Goal: Task Accomplishment & Management: Use online tool/utility

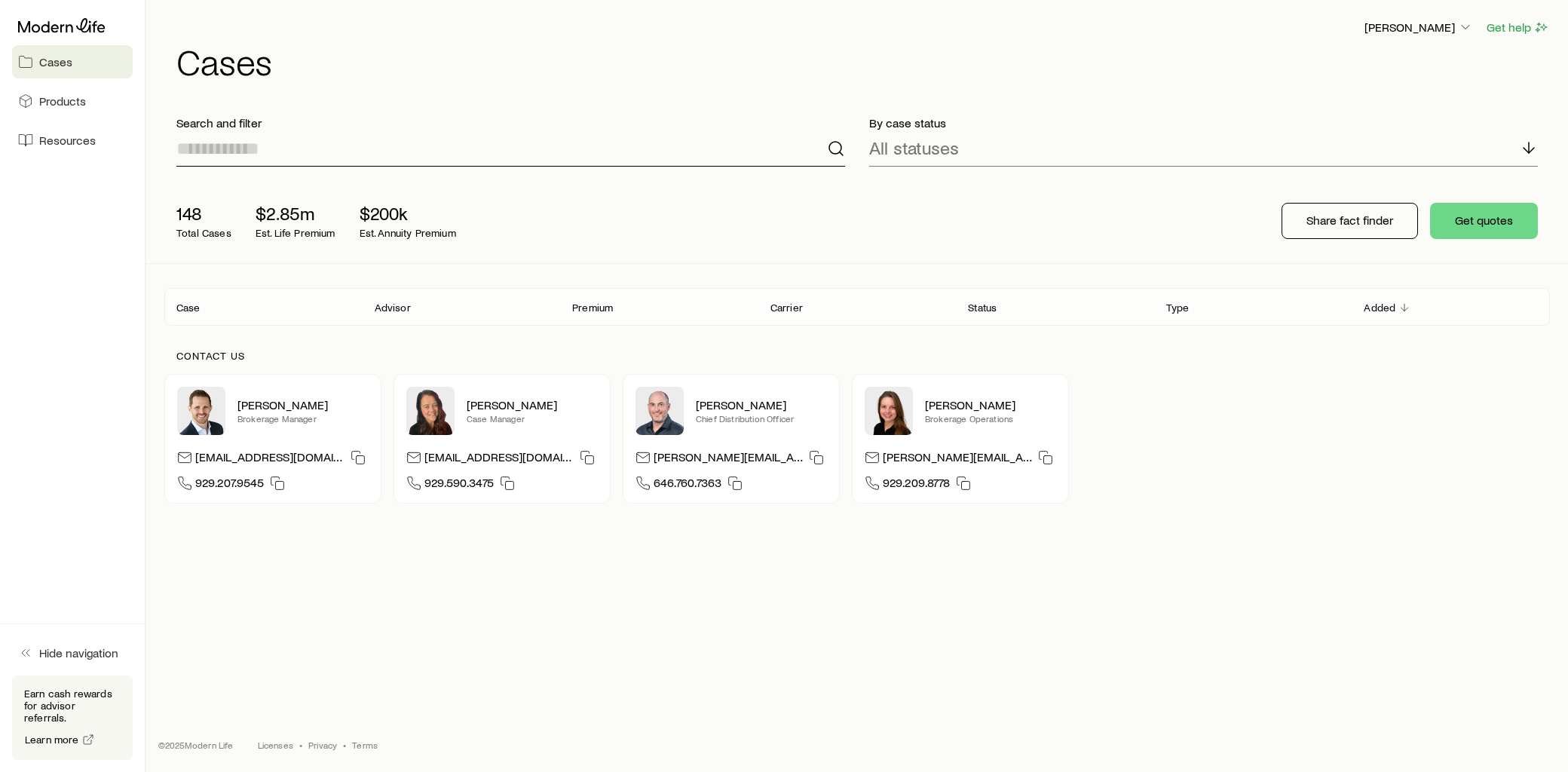
click at [364, 164] on input at bounding box center [511, 149] width 669 height 36
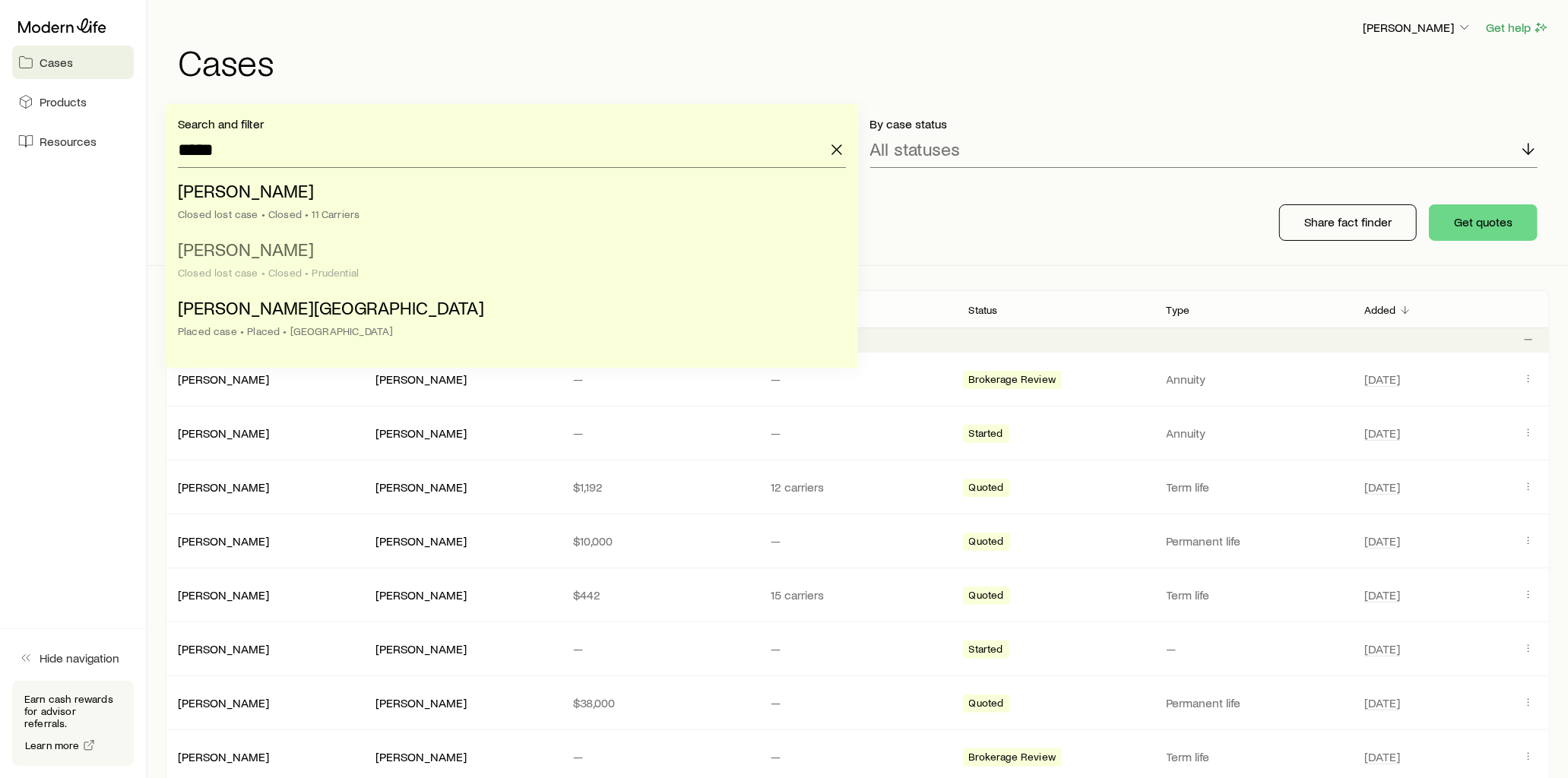
click at [252, 246] on span "[PERSON_NAME]" at bounding box center [245, 249] width 136 height 22
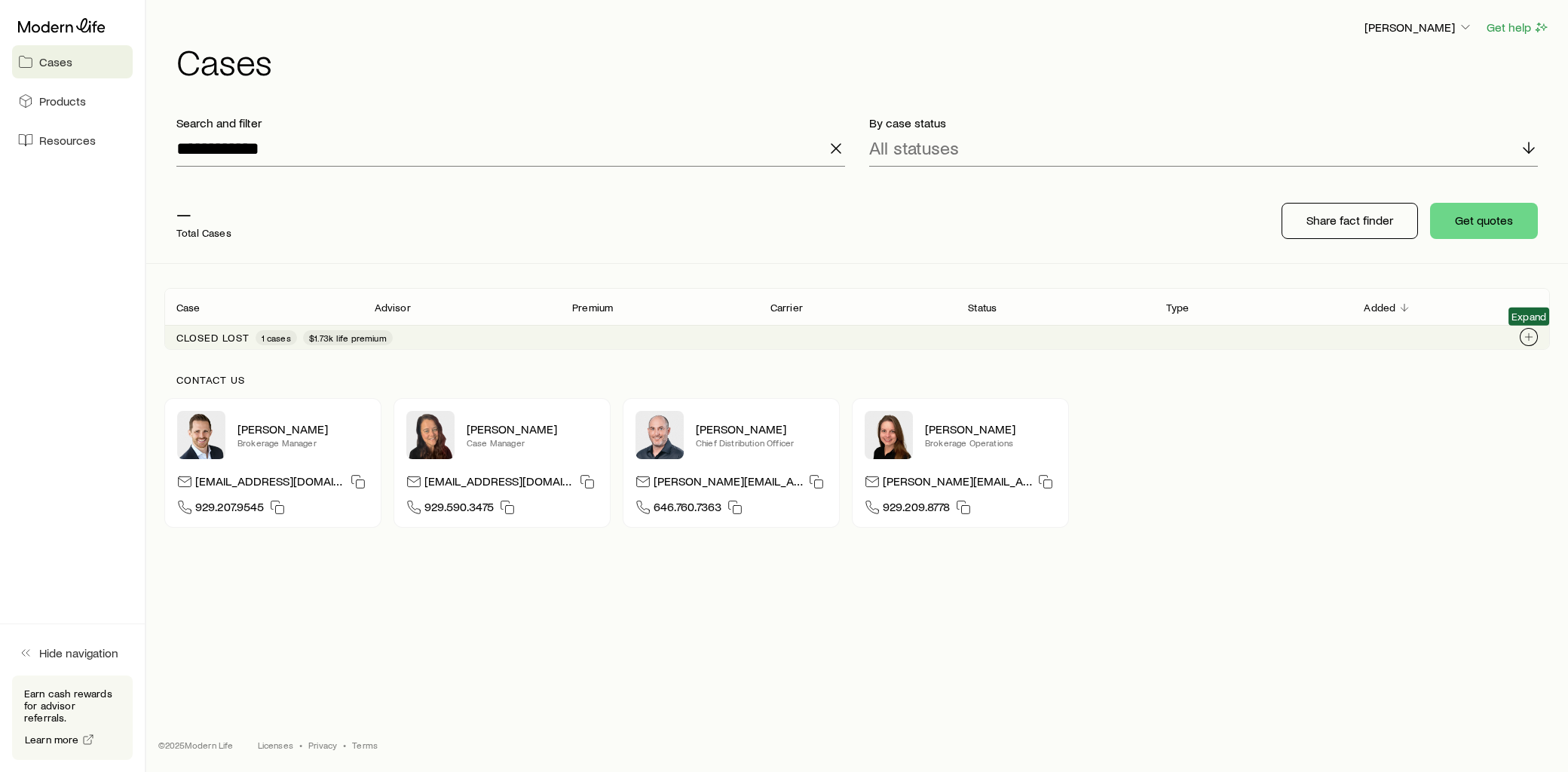
click at [1527, 337] on icon "Client cases" at bounding box center [1529, 337] width 12 height 12
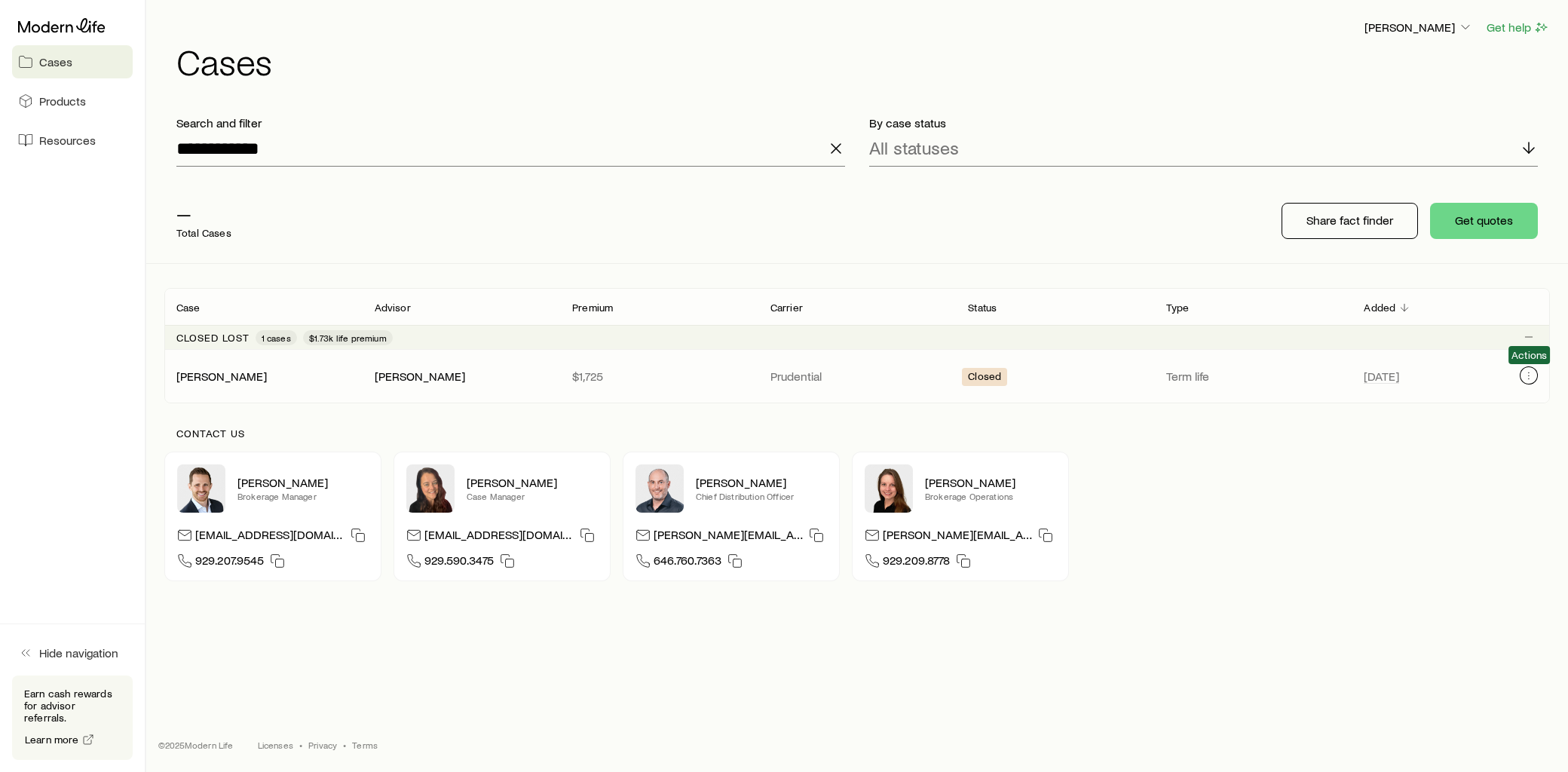
click at [1529, 378] on icon "Client cases" at bounding box center [1529, 378] width 1 height 1
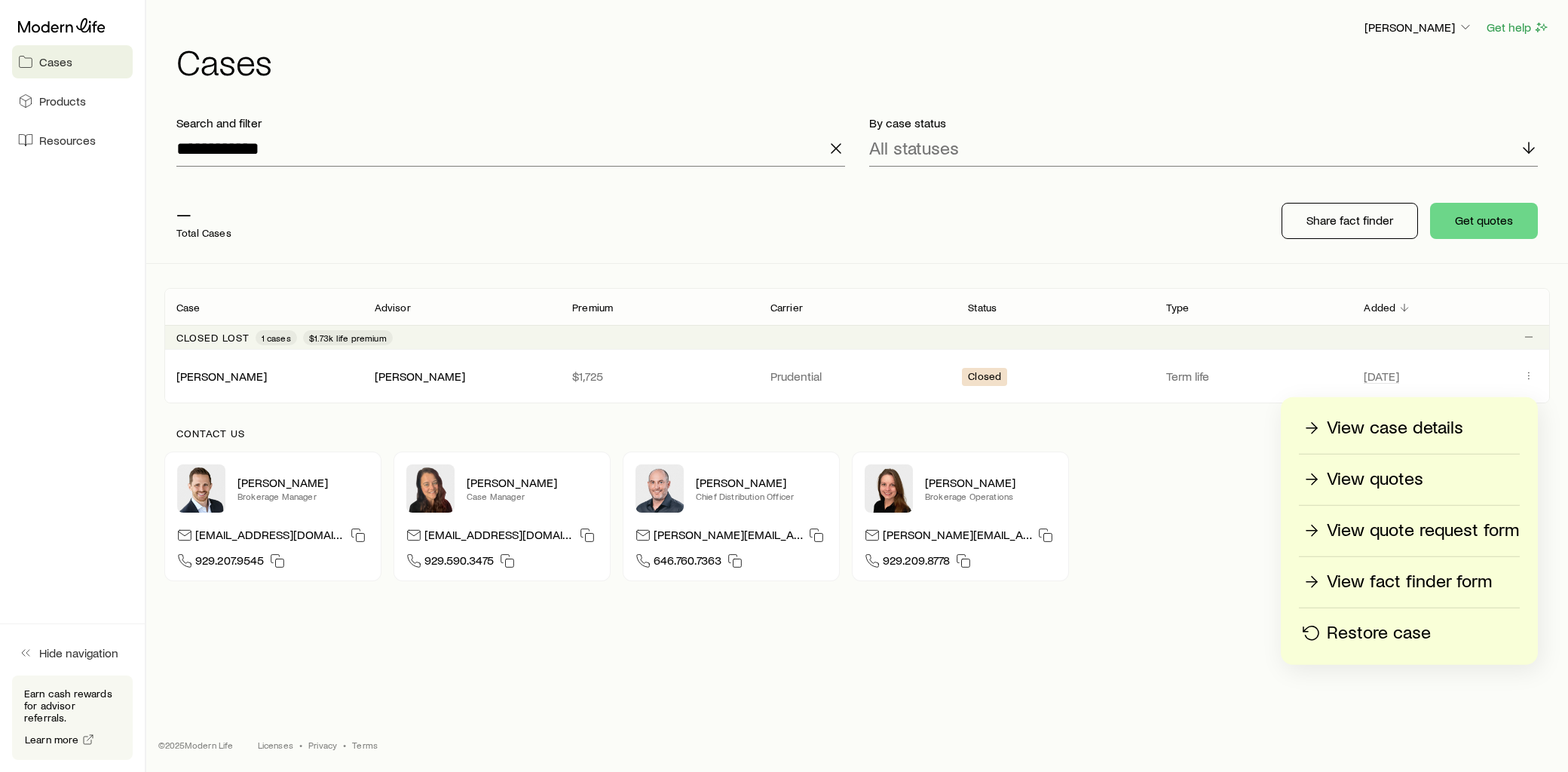
click at [1358, 635] on p "Restore case" at bounding box center [1379, 634] width 104 height 24
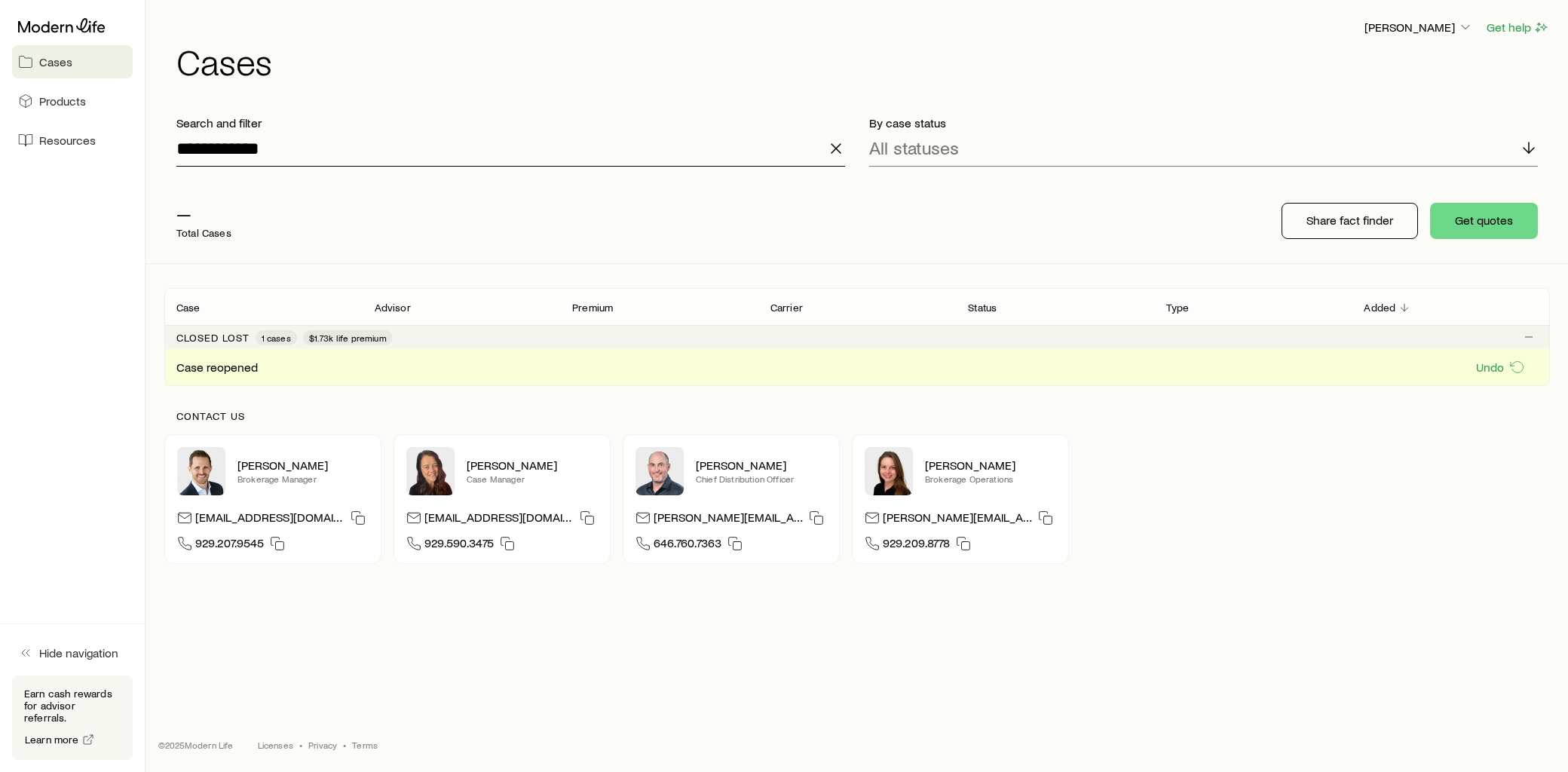
click at [285, 138] on input "**********" at bounding box center [511, 149] width 669 height 36
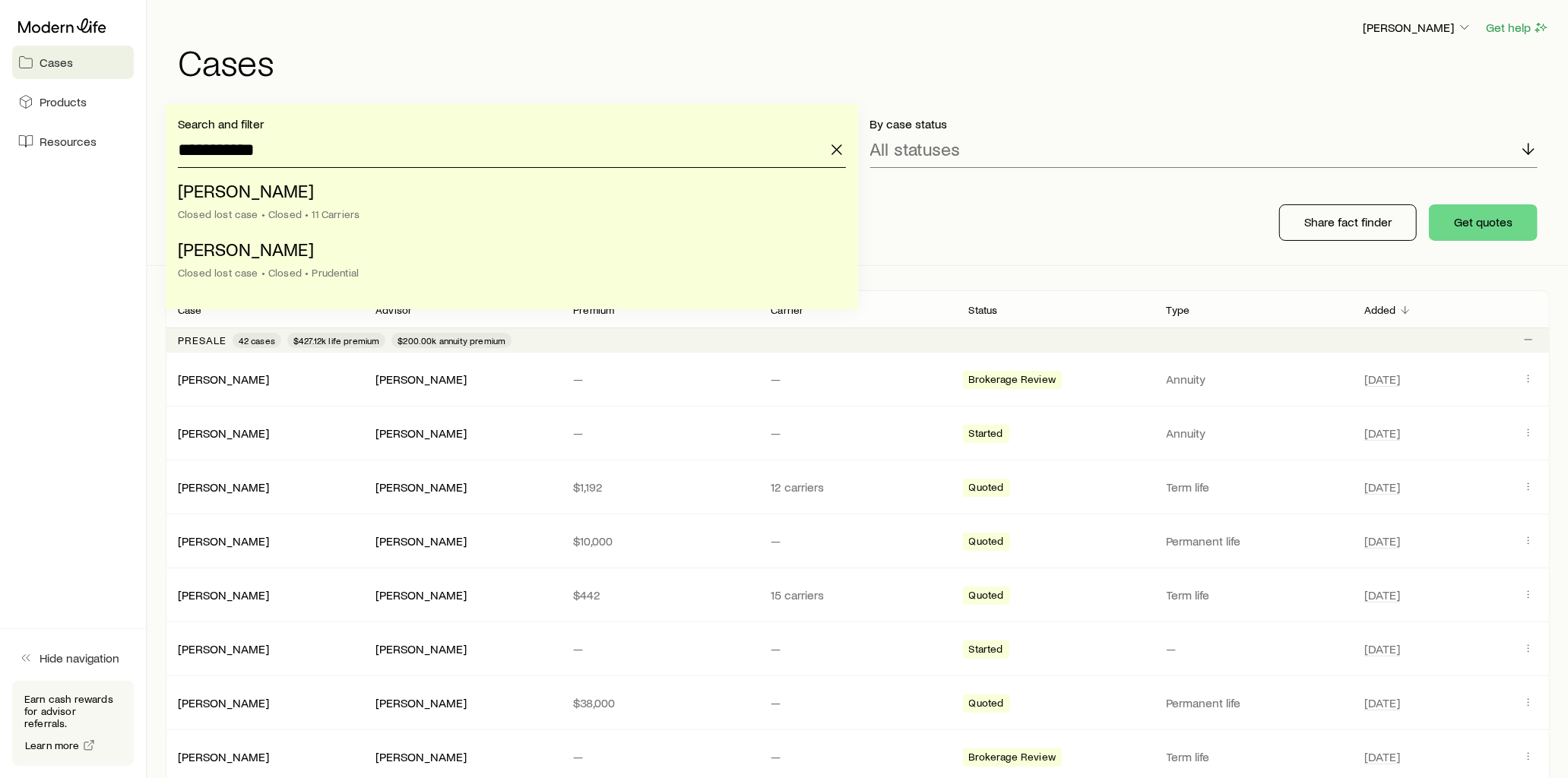
type input "**********"
click at [291, 250] on li "[PERSON_NAME] lost case • Closed • Prudential" at bounding box center [507, 262] width 659 height 59
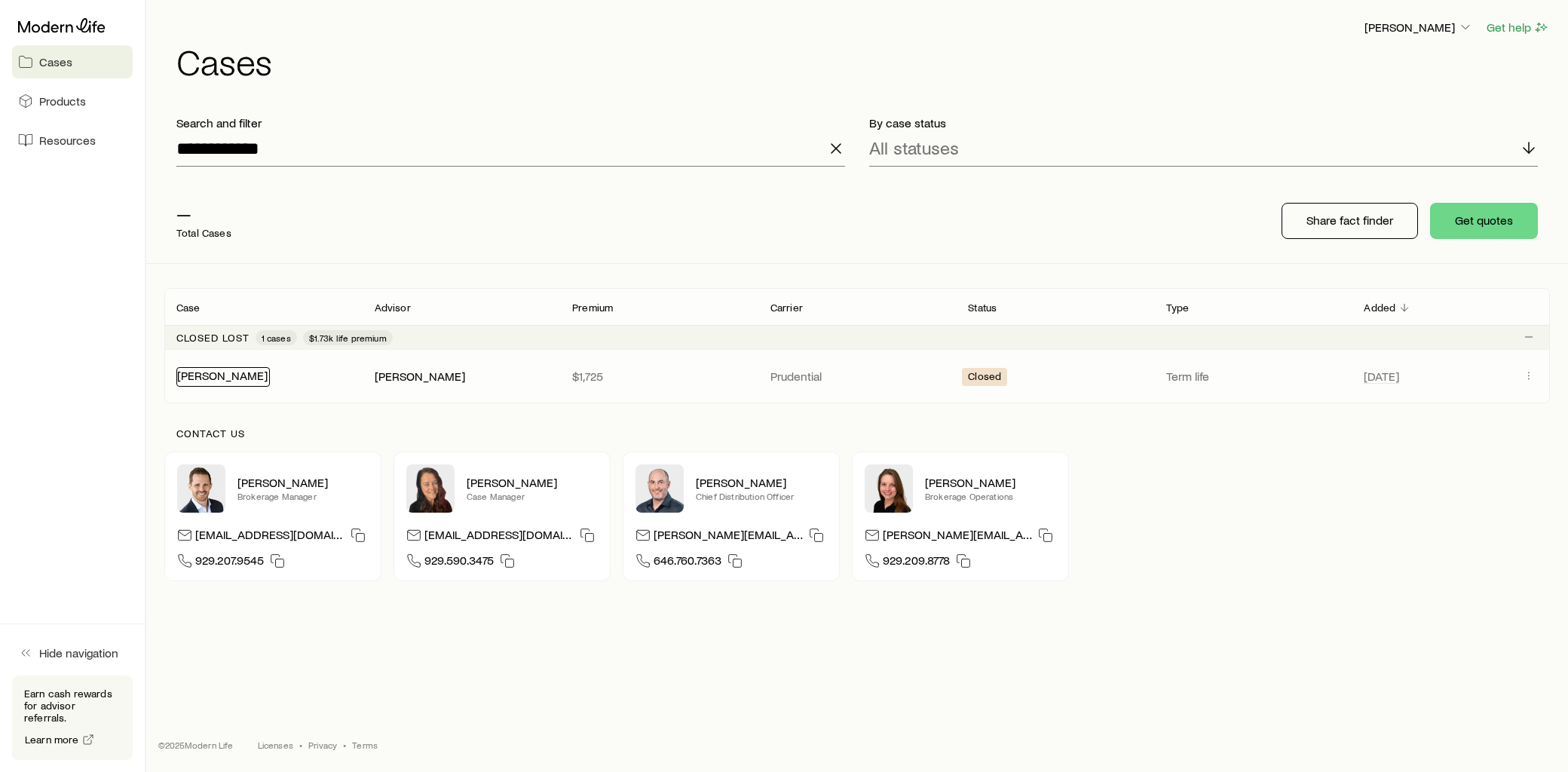
click at [222, 375] on link "[PERSON_NAME]" at bounding box center [222, 375] width 90 height 15
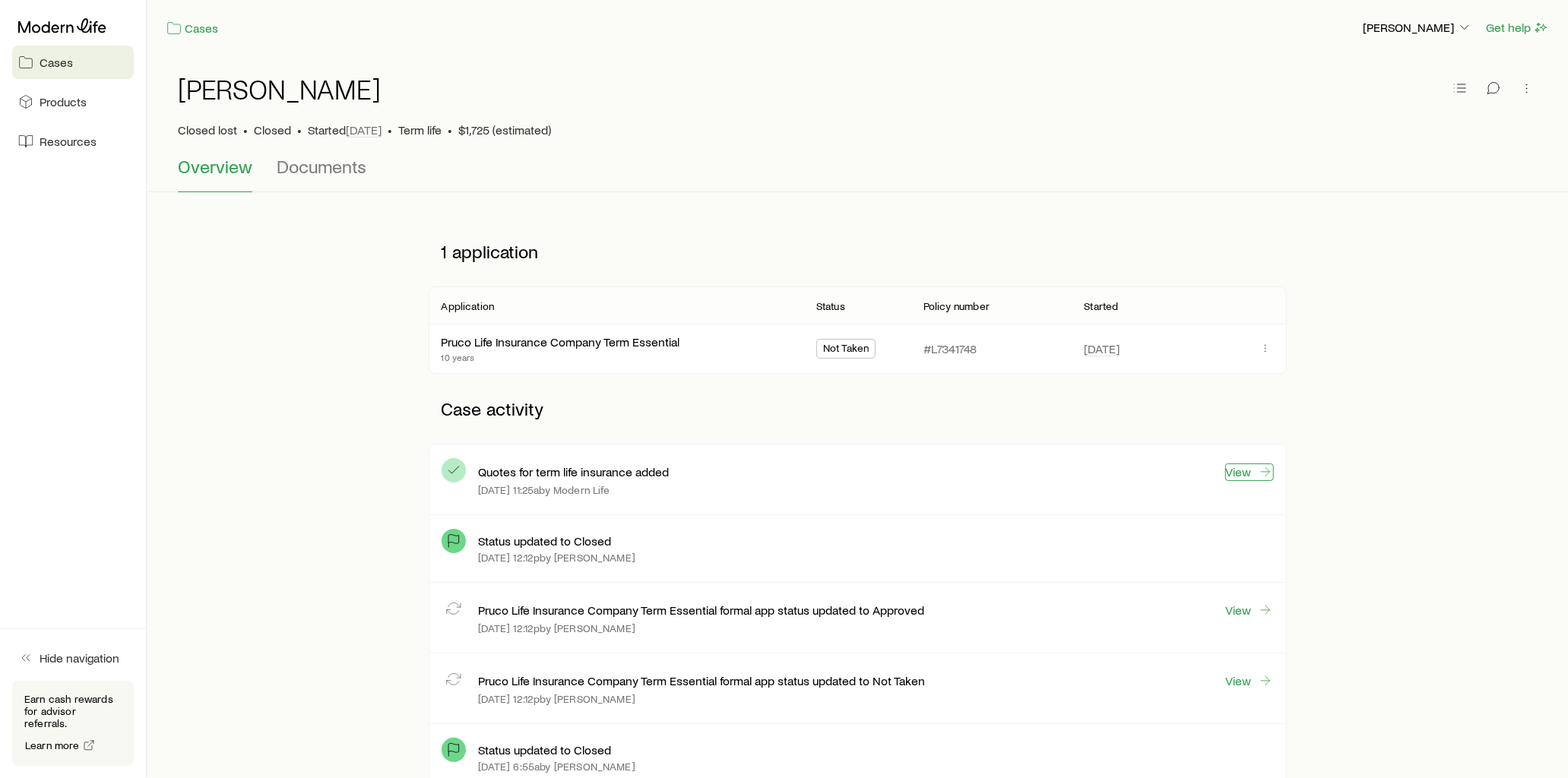
click at [1238, 471] on link "View" at bounding box center [1250, 472] width 49 height 17
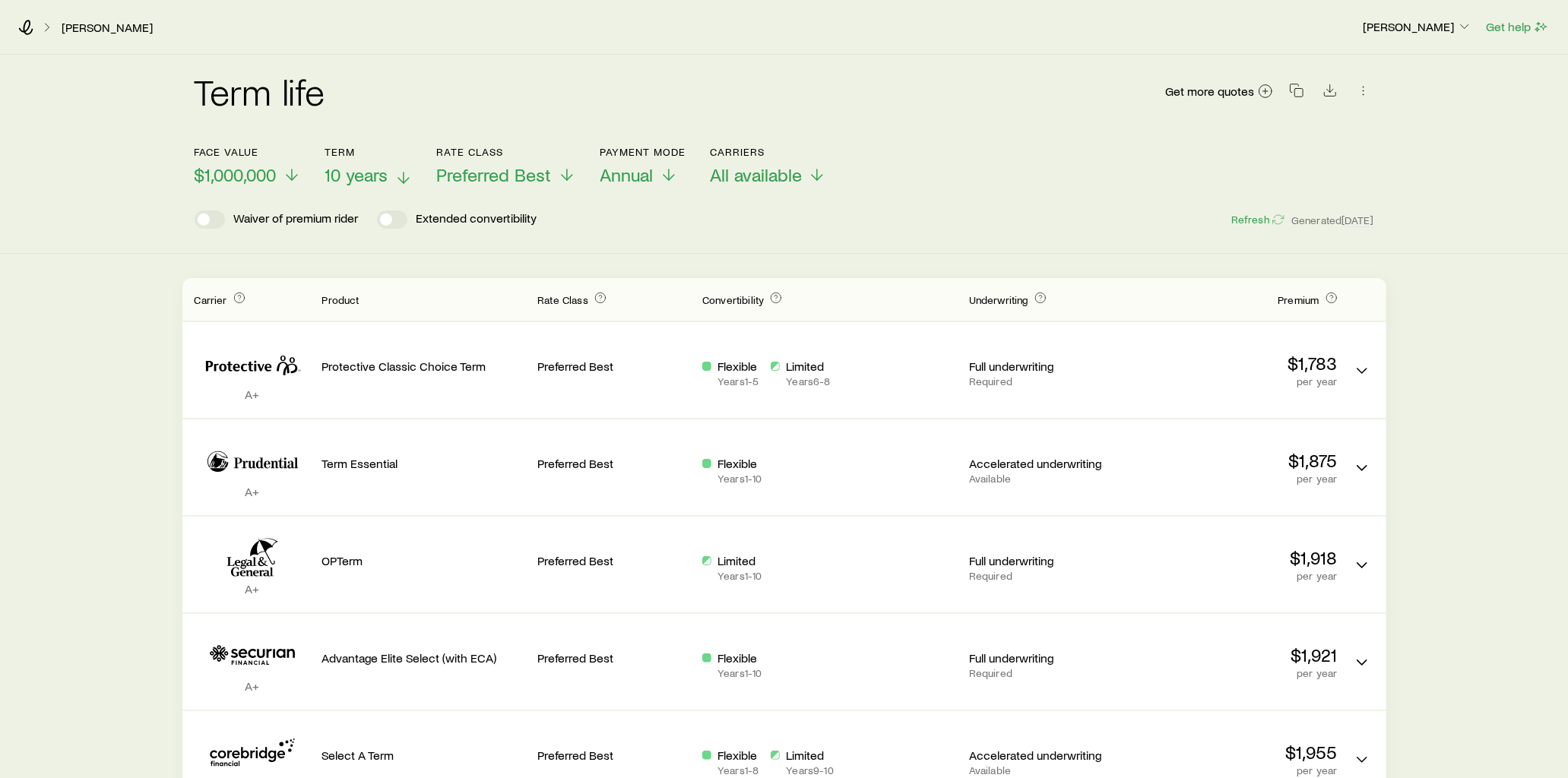
click at [404, 179] on line at bounding box center [404, 178] width 0 height 10
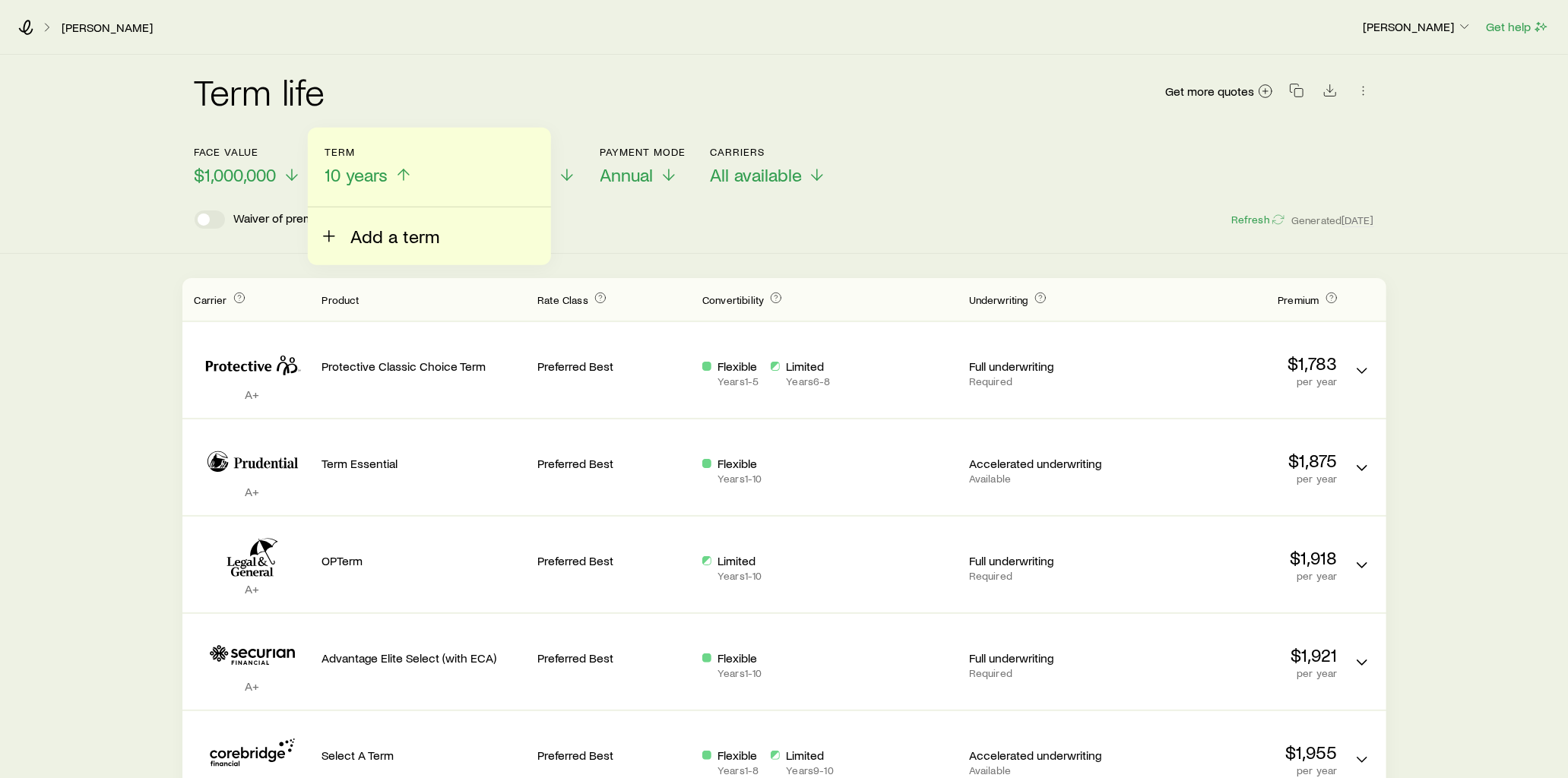
click at [328, 238] on icon at bounding box center [329, 236] width 18 height 18
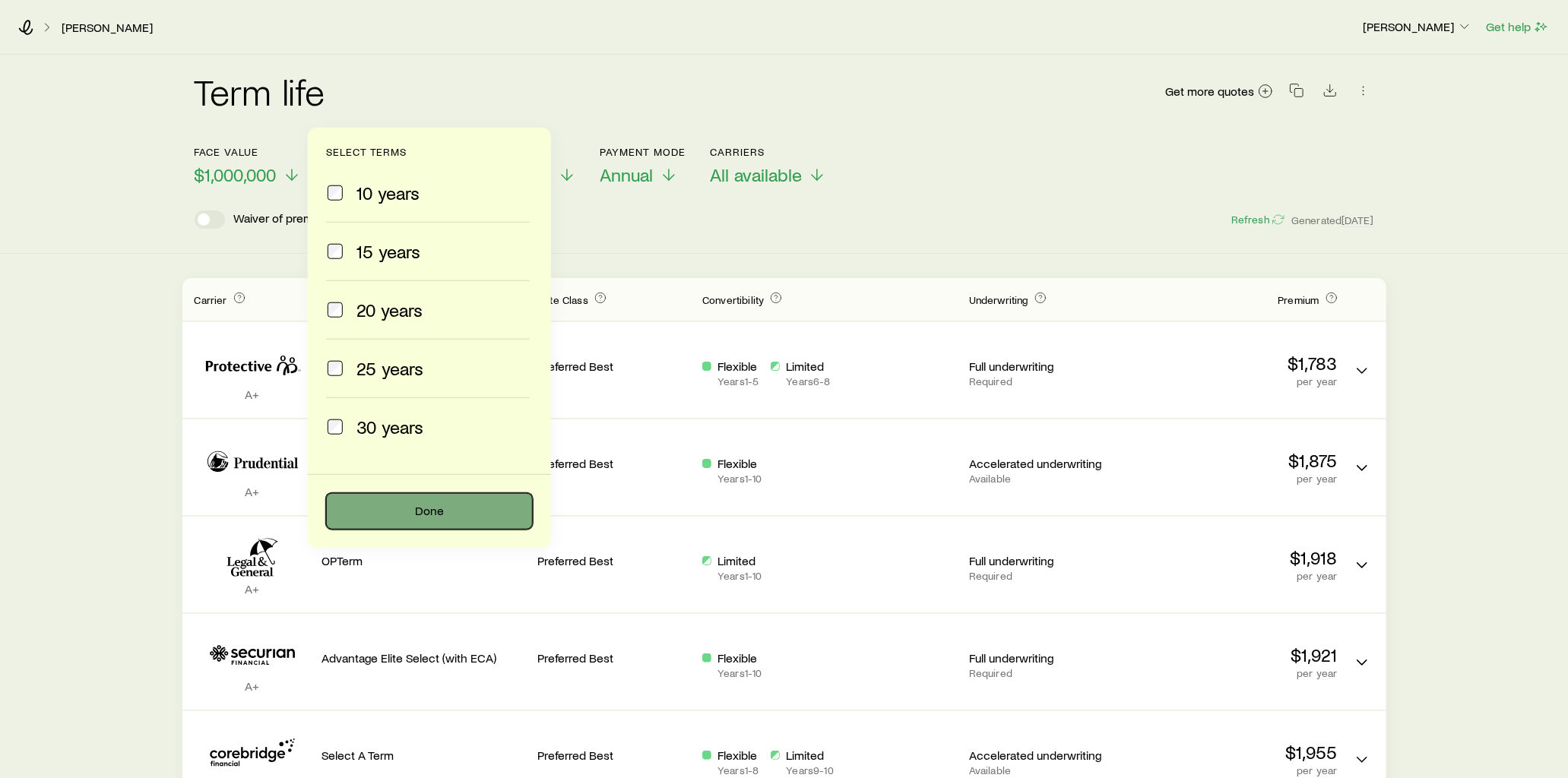
click at [433, 500] on button "Done" at bounding box center [429, 511] width 207 height 36
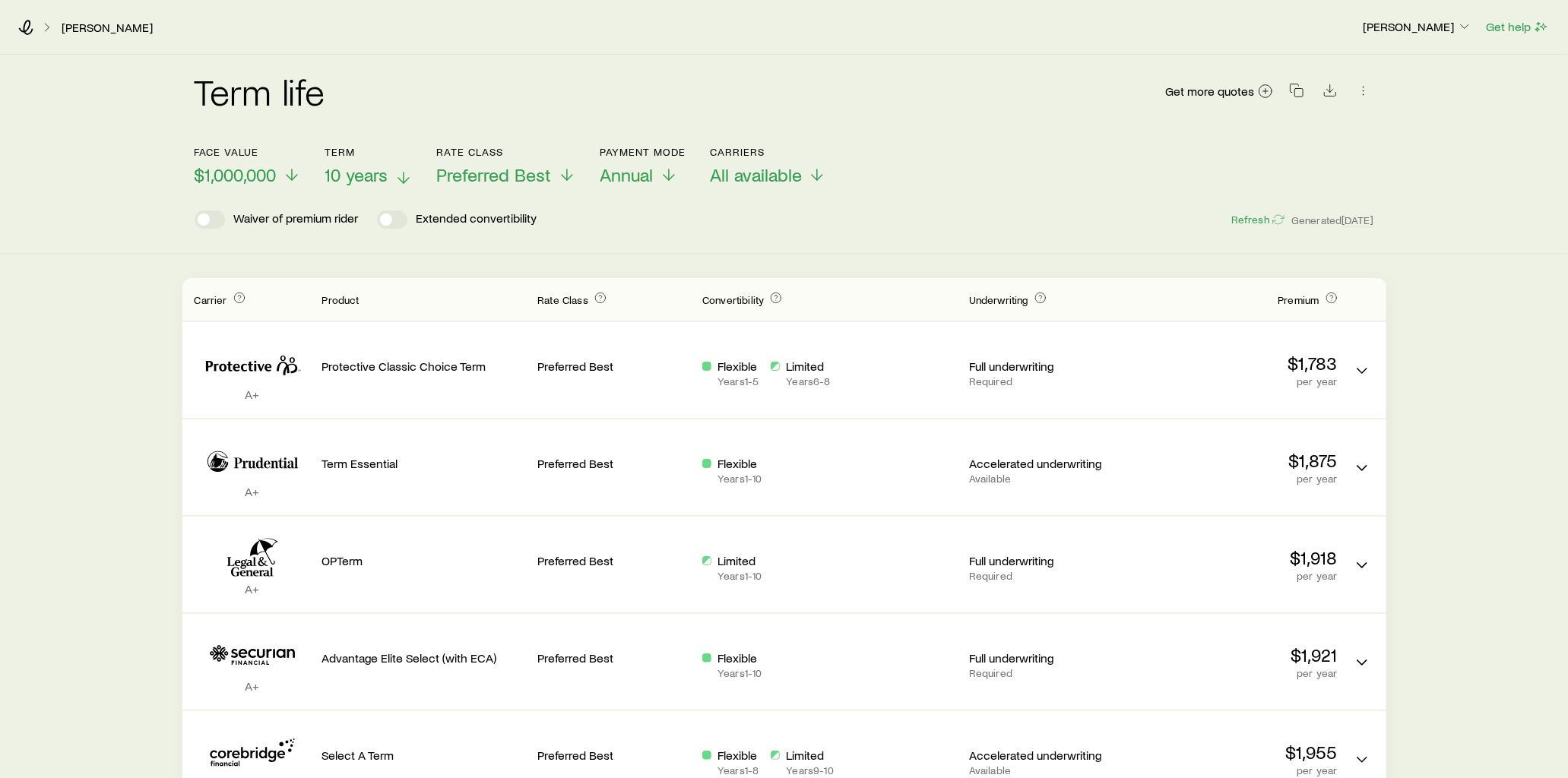
click at [700, 207] on header "Face value $1,000,000 Term 10 years Rate Class Preferred Best Payment Mode Annu…" at bounding box center [784, 187] width 1180 height 83
click at [821, 175] on icon at bounding box center [817, 178] width 18 height 18
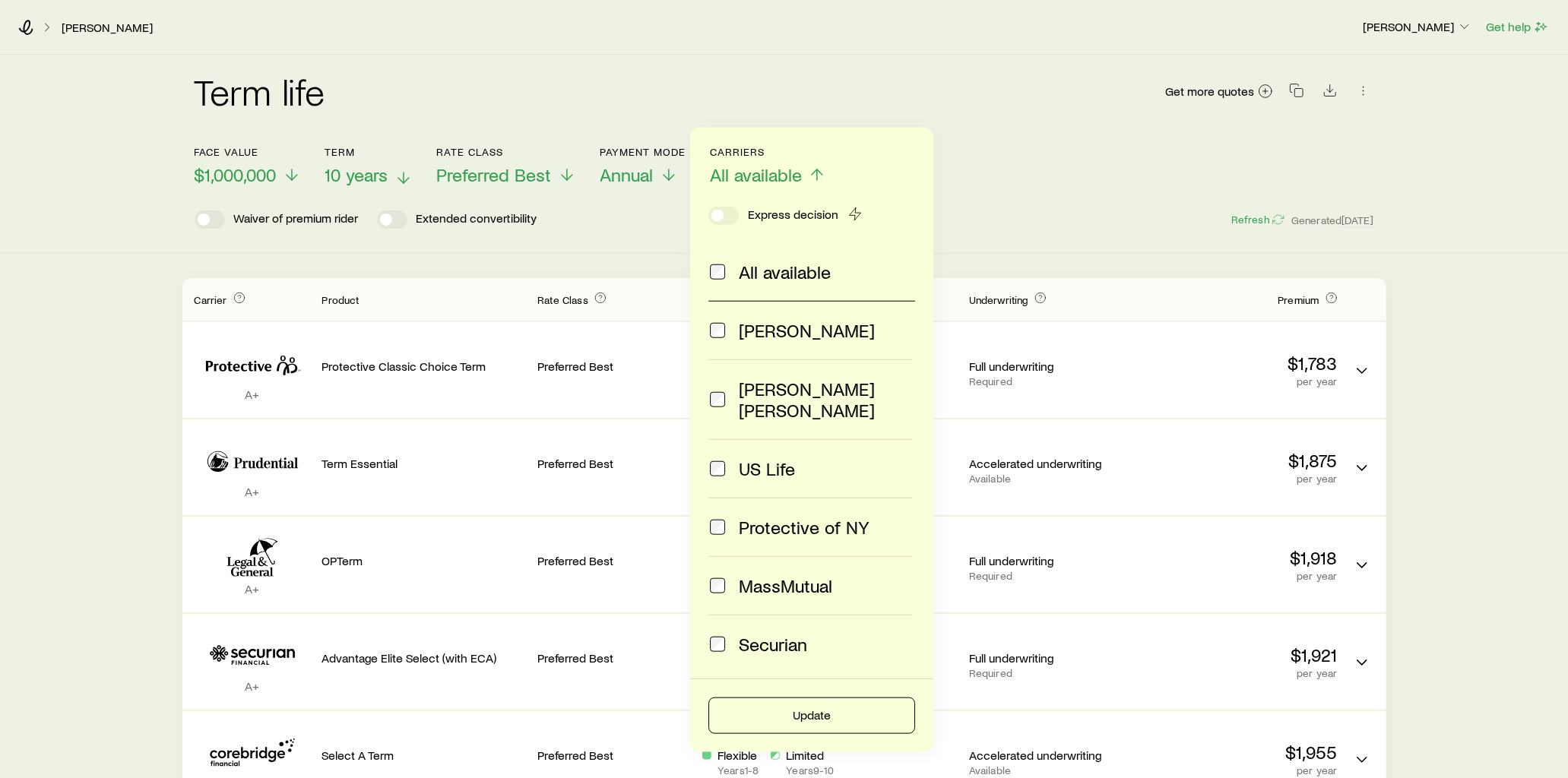
click at [644, 229] on div "Term life Get more quotes Face value $1,000,000 Term 10 years Rate Class Prefer…" at bounding box center [784, 154] width 1568 height 199
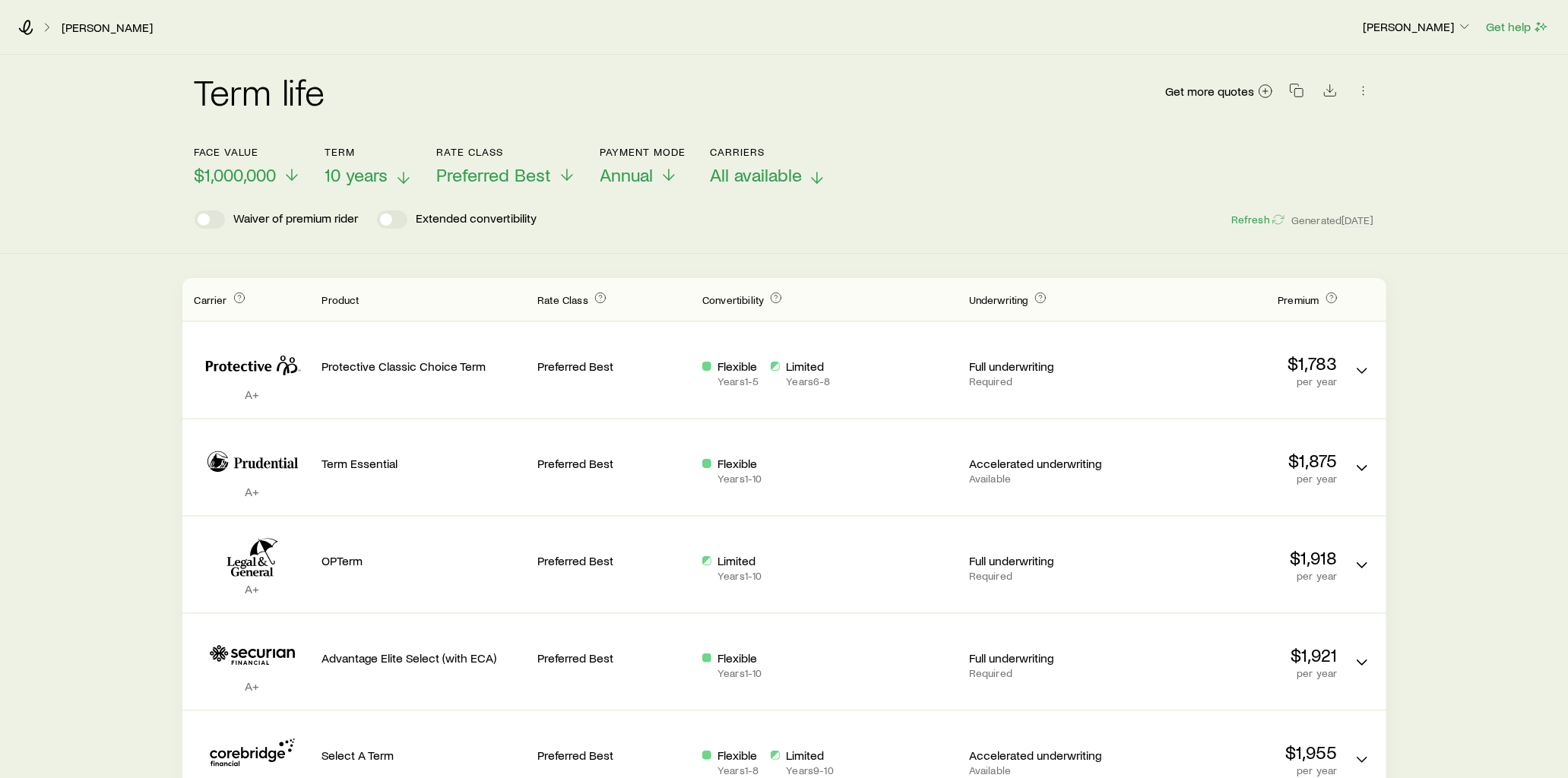
click at [403, 172] on icon at bounding box center [403, 178] width 18 height 18
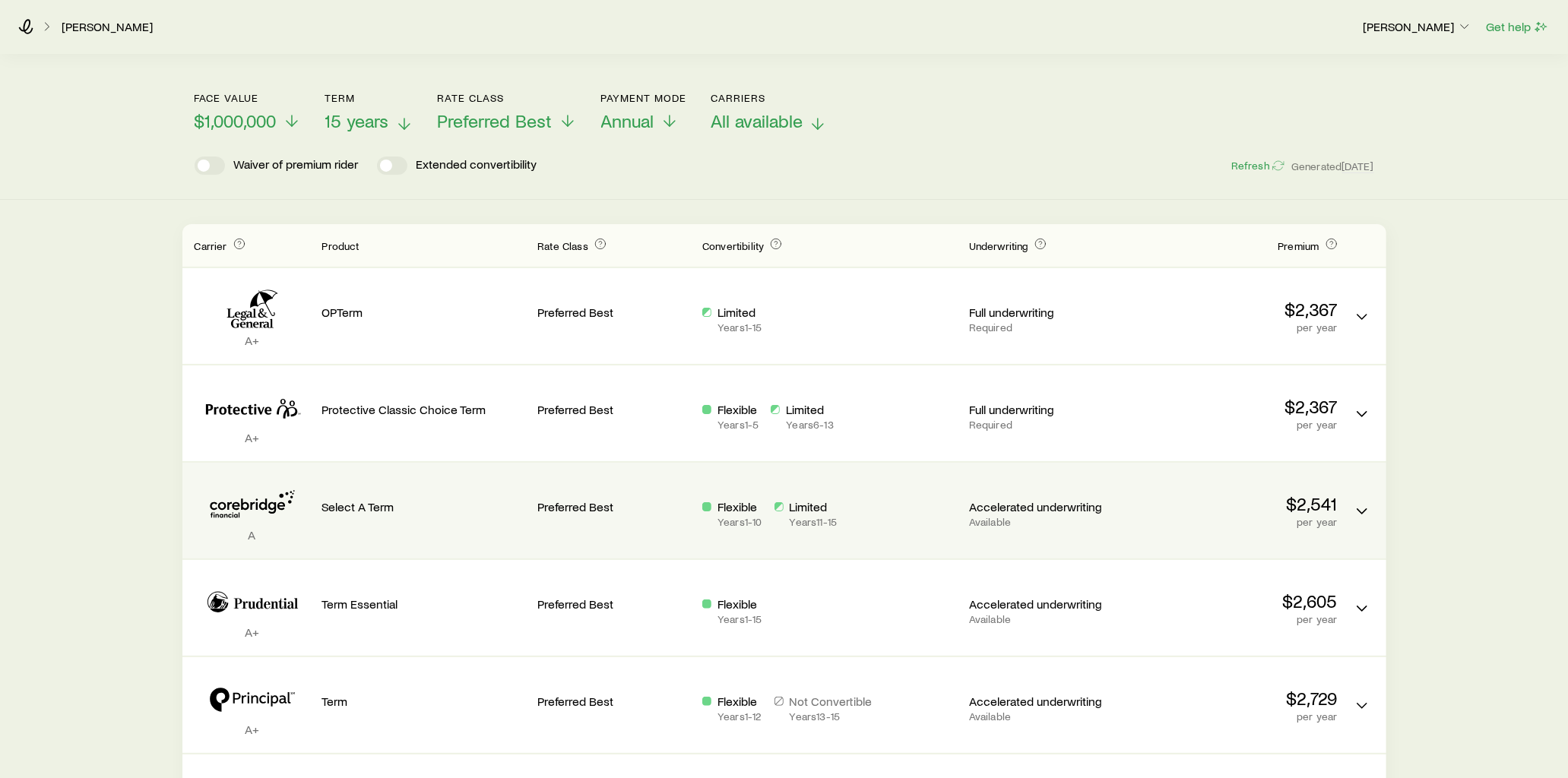
scroll to position [84, 0]
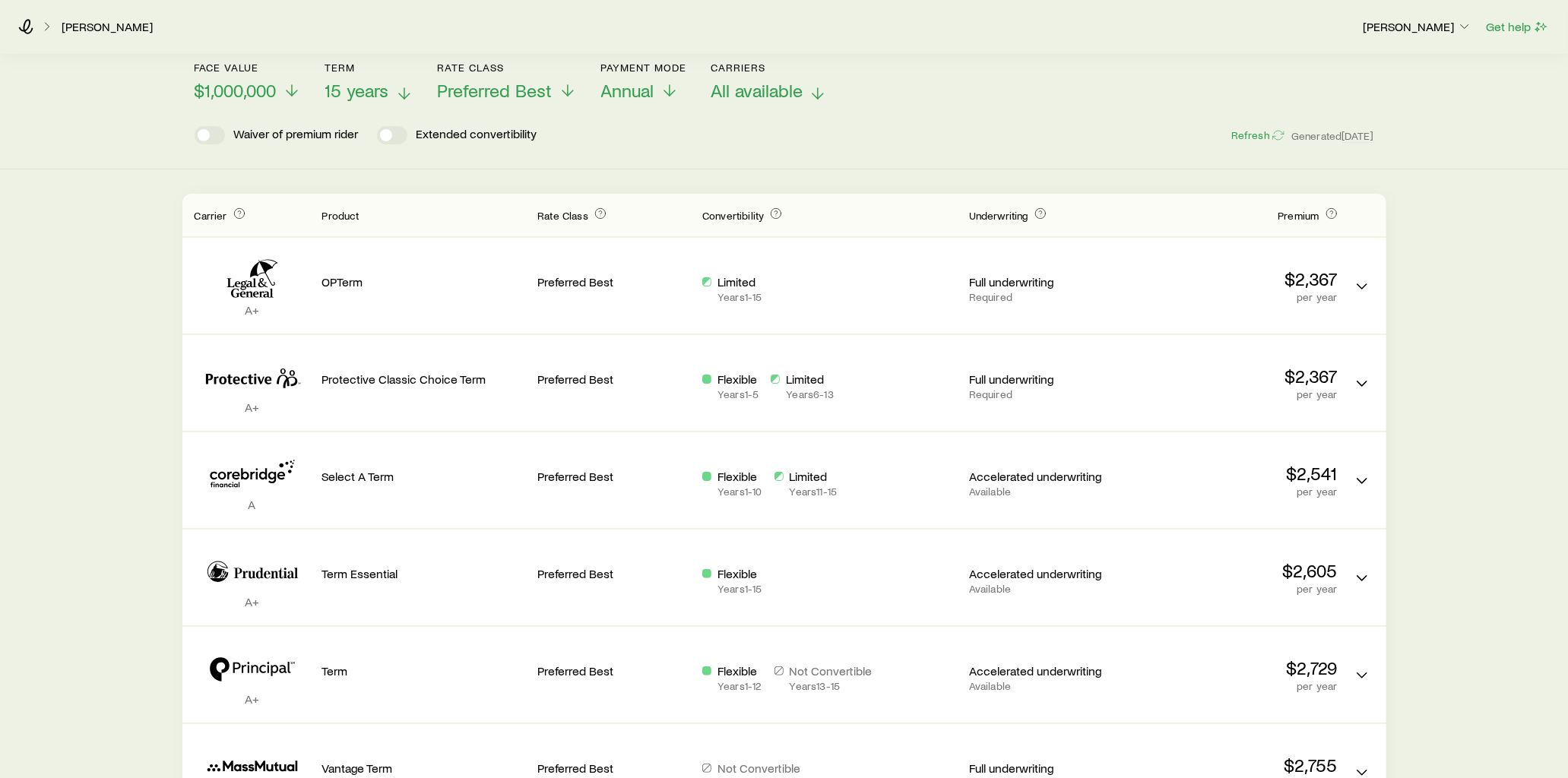
click at [382, 91] on span "15 years" at bounding box center [357, 90] width 64 height 22
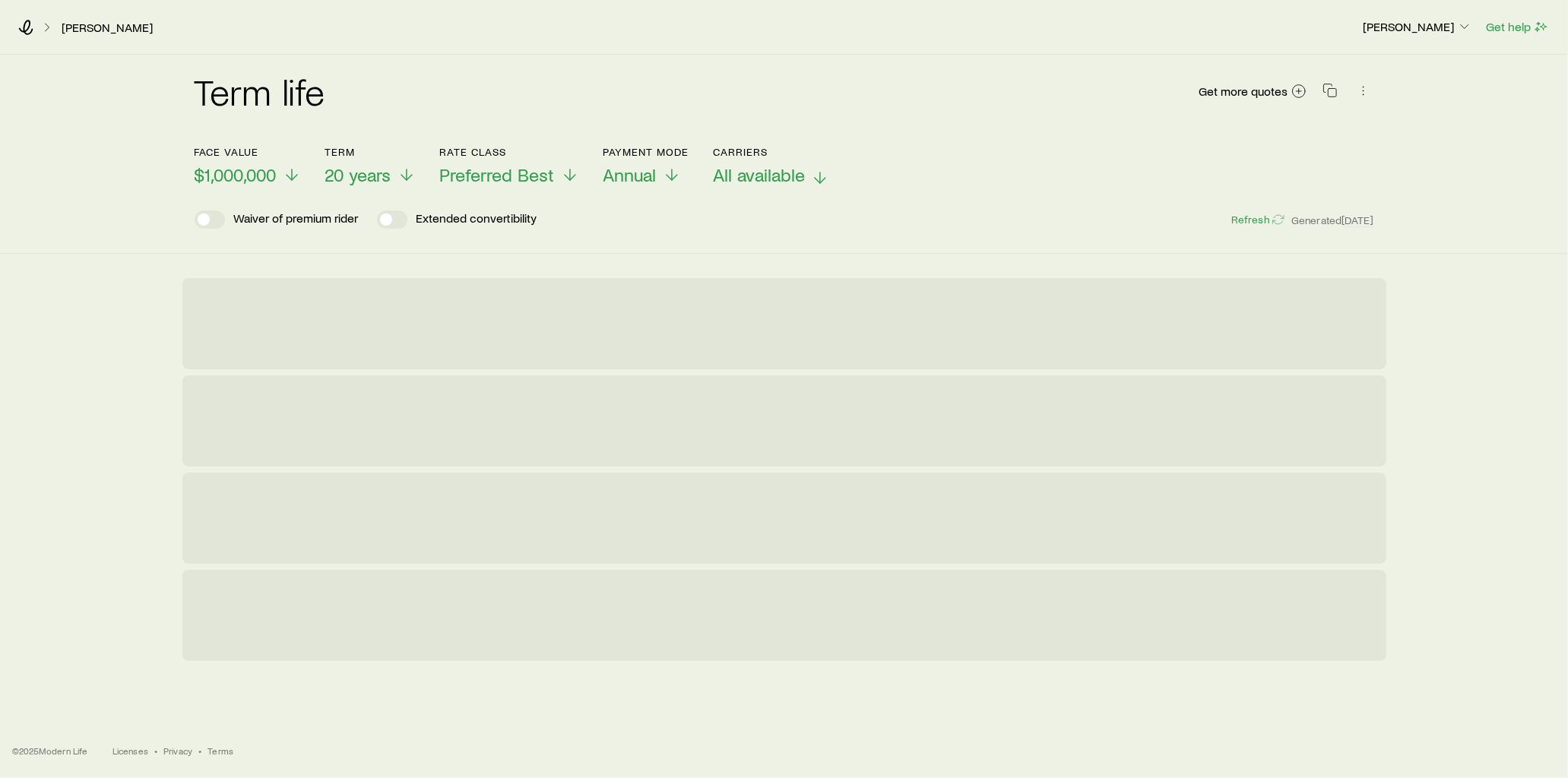
scroll to position [0, 0]
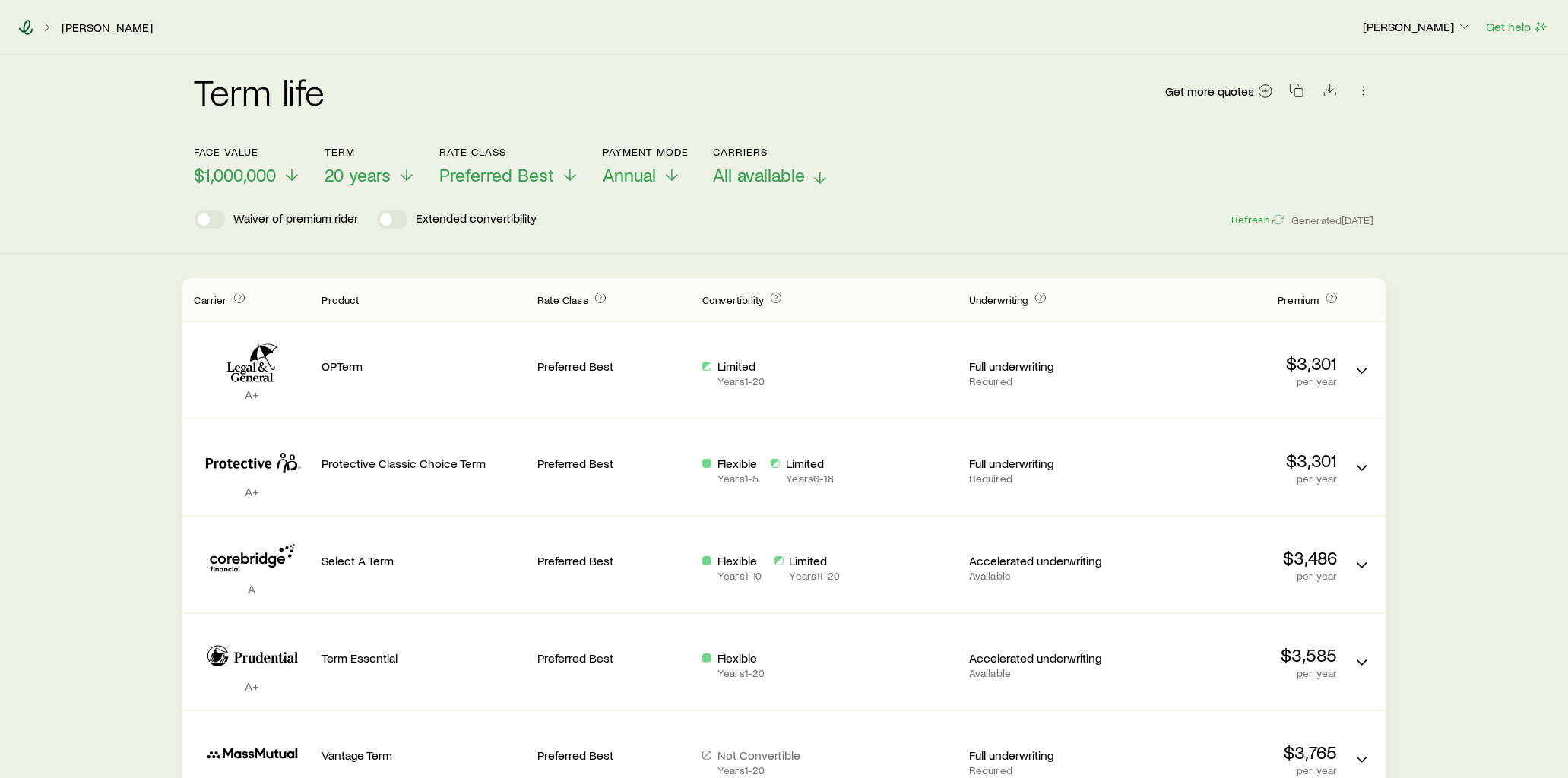
click at [23, 26] on icon at bounding box center [26, 28] width 16 height 16
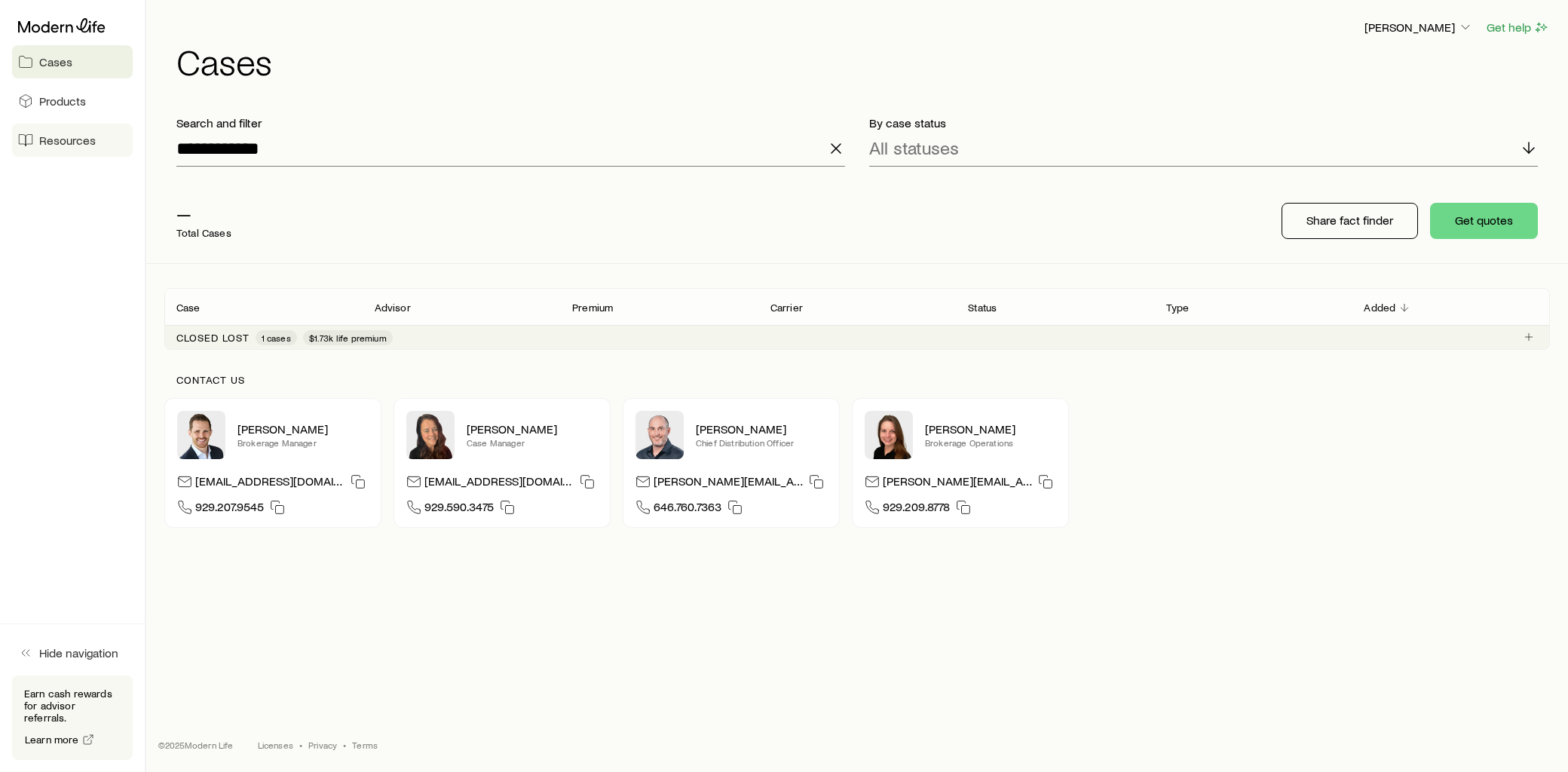
click at [99, 138] on link "Resources" at bounding box center [72, 140] width 120 height 34
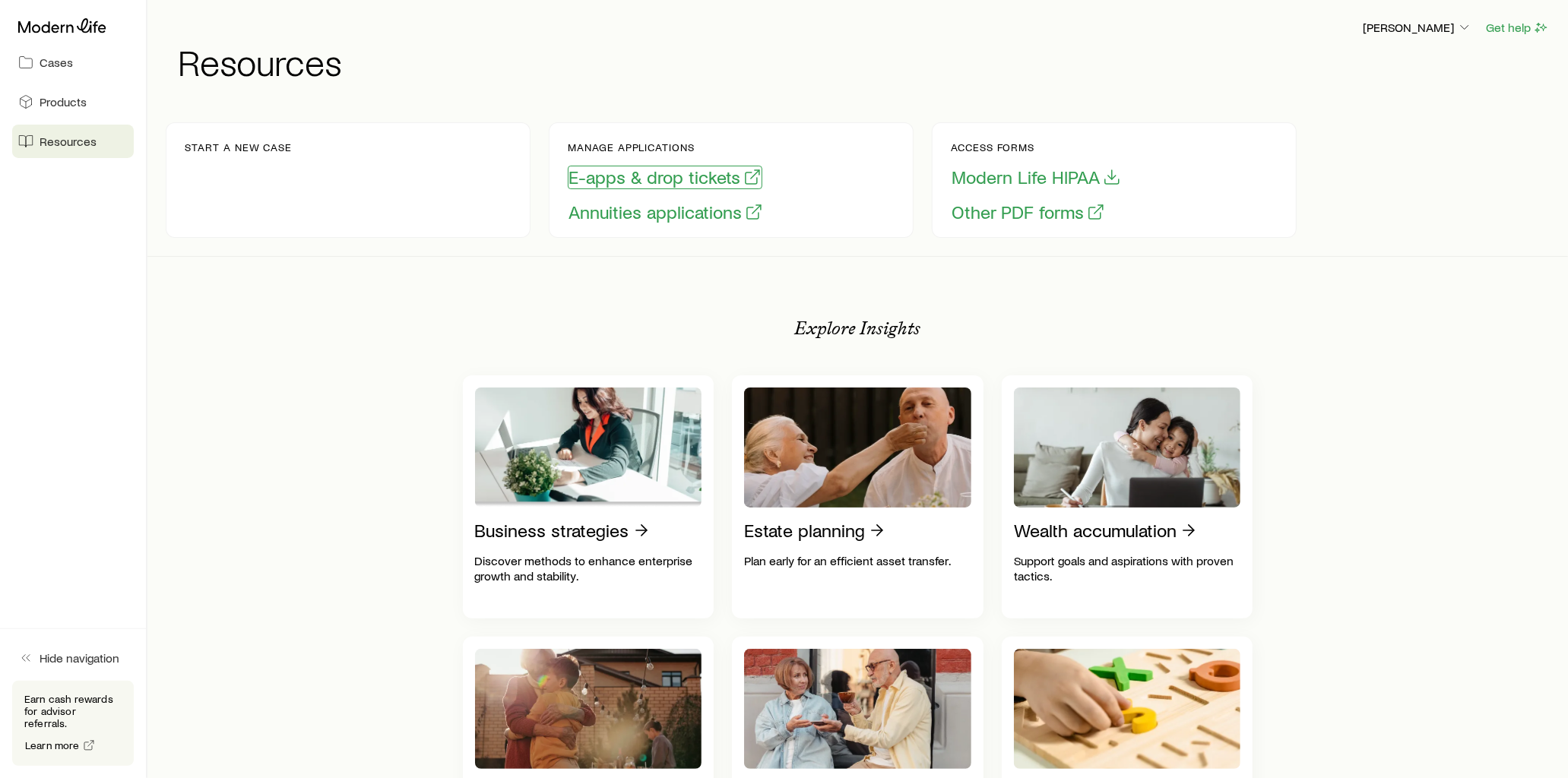
click at [647, 182] on button "E-apps & drop tickets" at bounding box center [665, 177] width 195 height 23
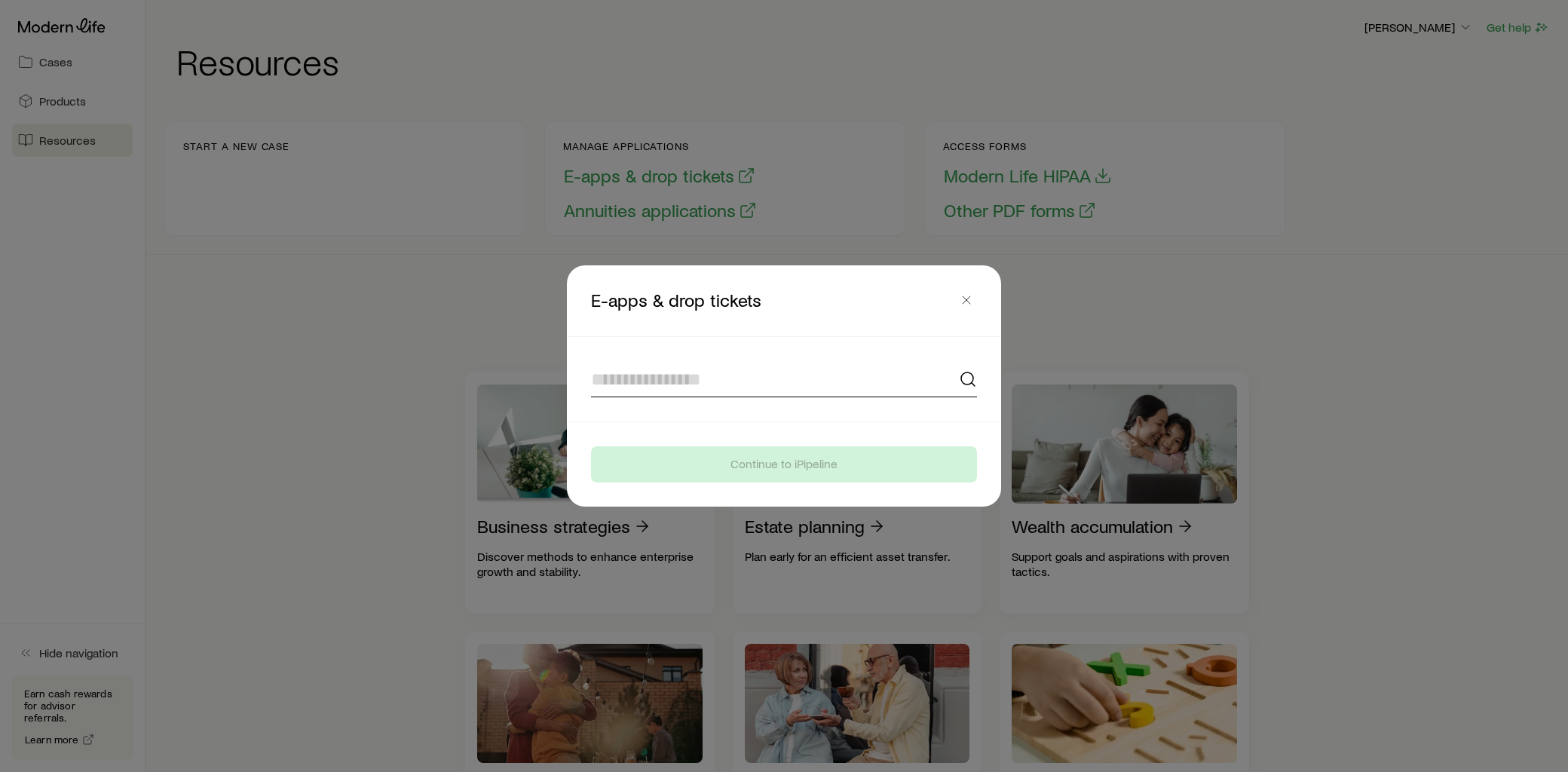
click at [654, 387] on input at bounding box center [784, 379] width 386 height 36
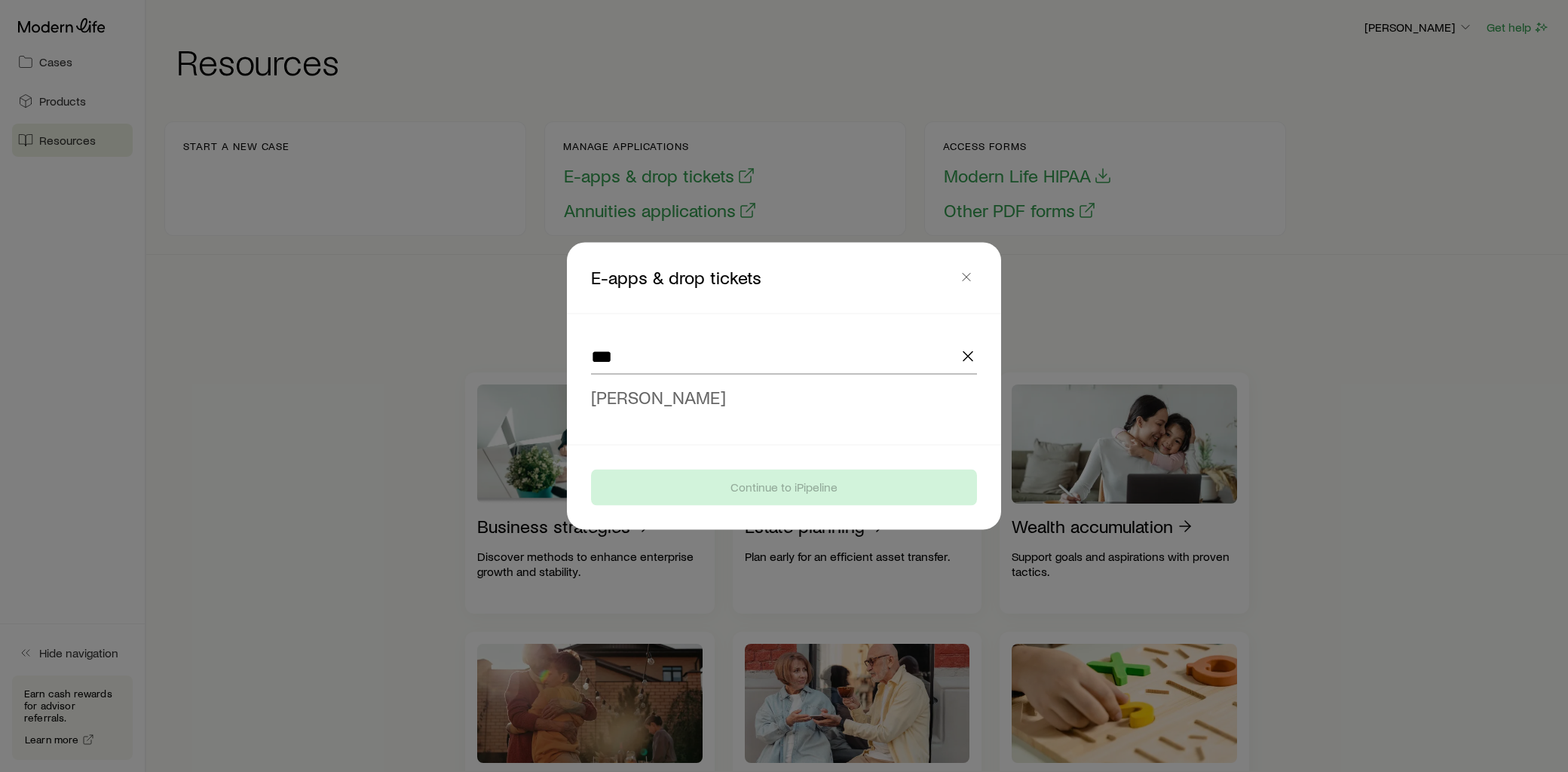
click at [658, 395] on span "[PERSON_NAME]" at bounding box center [658, 396] width 135 height 21
type input "**********"
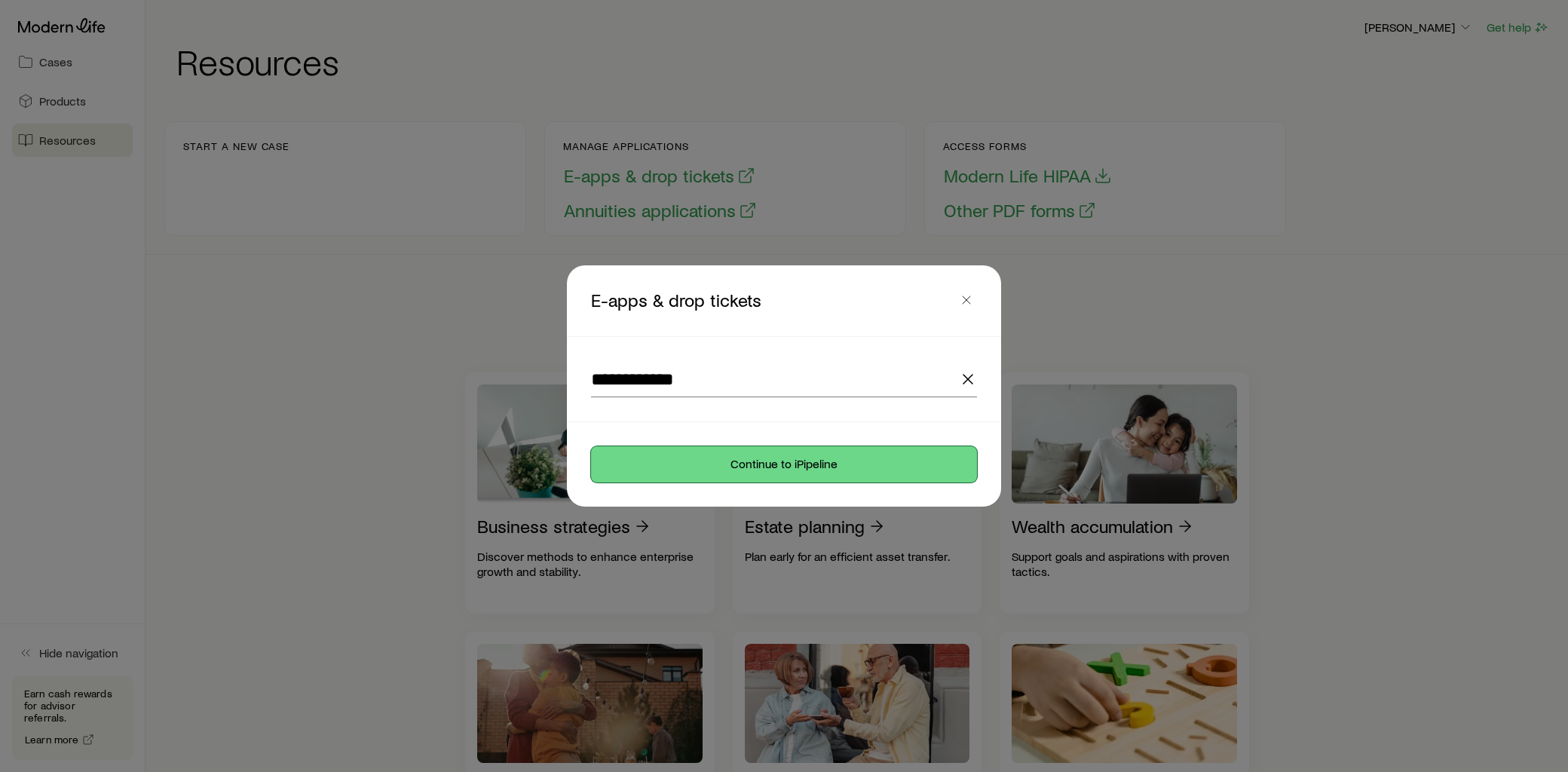
click at [806, 455] on button "Continue to iPipeline" at bounding box center [784, 464] width 386 height 36
